Goal: Task Accomplishment & Management: Complete application form

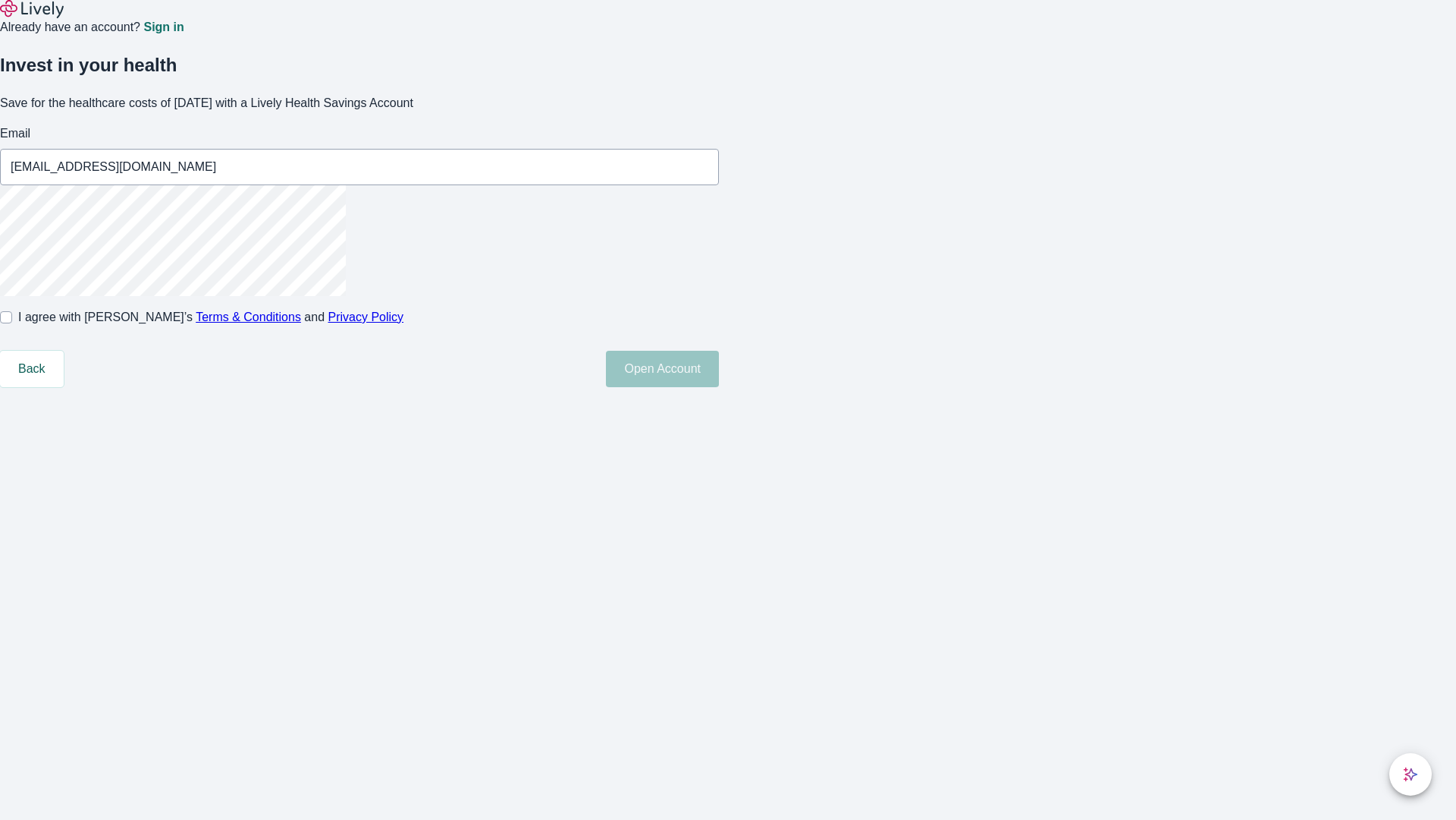
click at [12, 323] on input "I agree with Lively’s Terms & Conditions and Privacy Policy" at bounding box center [6, 317] width 12 height 12
checkbox input "true"
click at [719, 387] on button "Open Account" at bounding box center [663, 368] width 113 height 37
